Goal: Task Accomplishment & Management: Complete application form

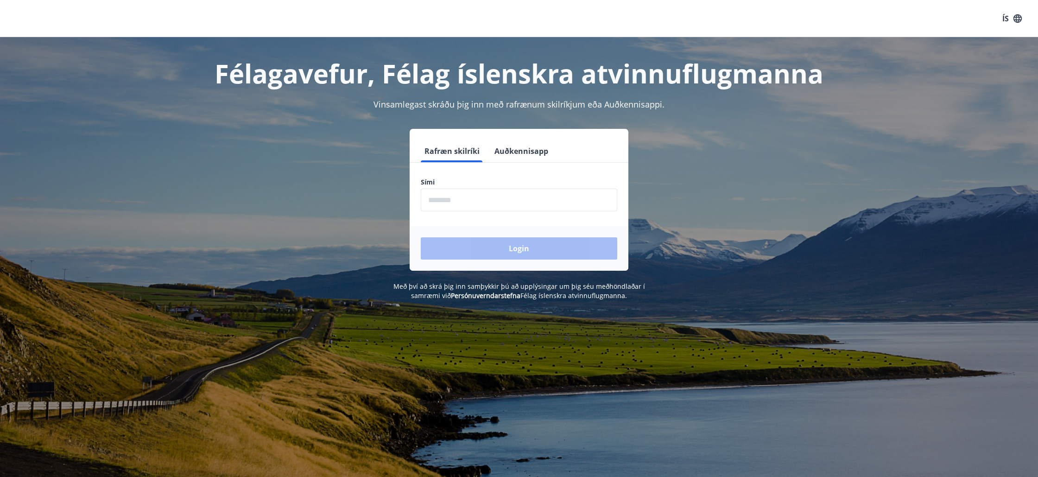
click at [535, 200] on input "phone" at bounding box center [519, 200] width 196 height 23
type input "********"
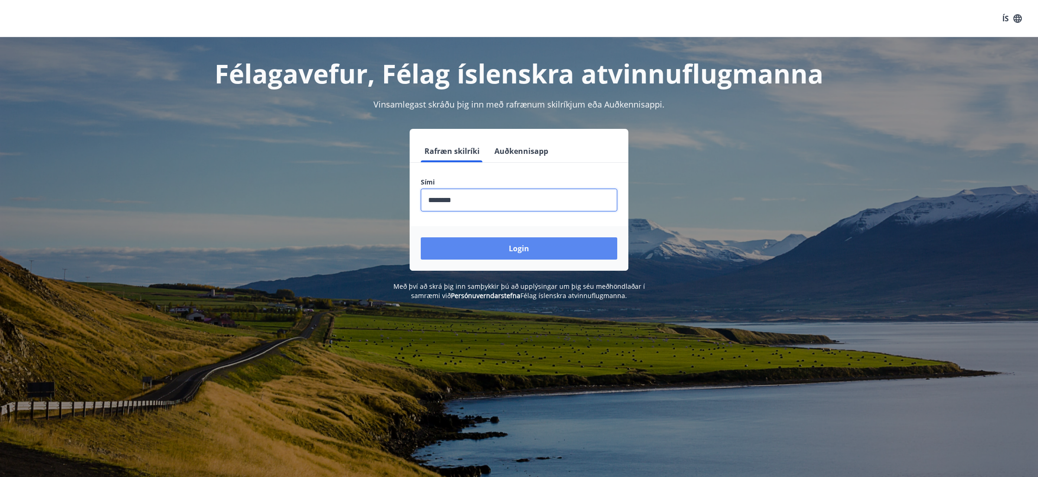
click at [495, 244] on button "Login" at bounding box center [519, 248] width 196 height 22
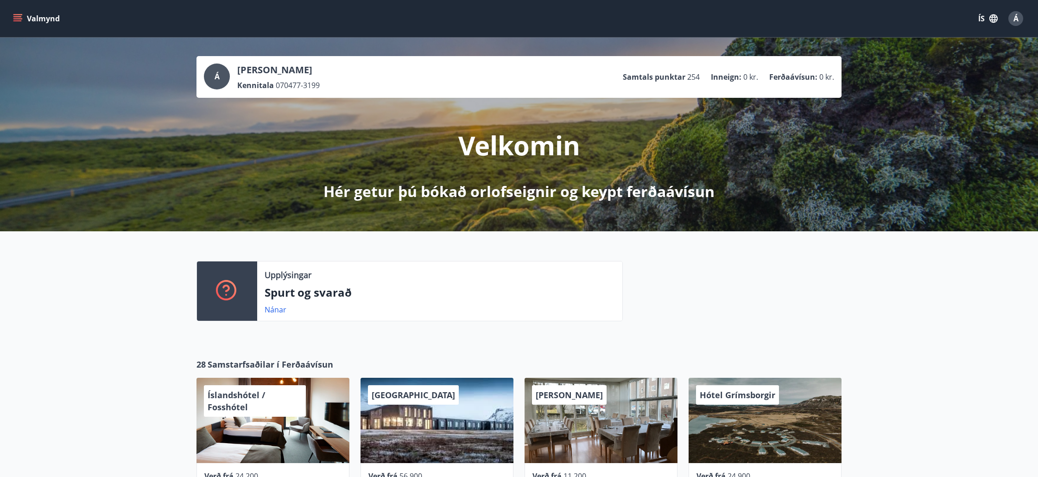
scroll to position [1, 0]
